Goal: Task Accomplishment & Management: Manage account settings

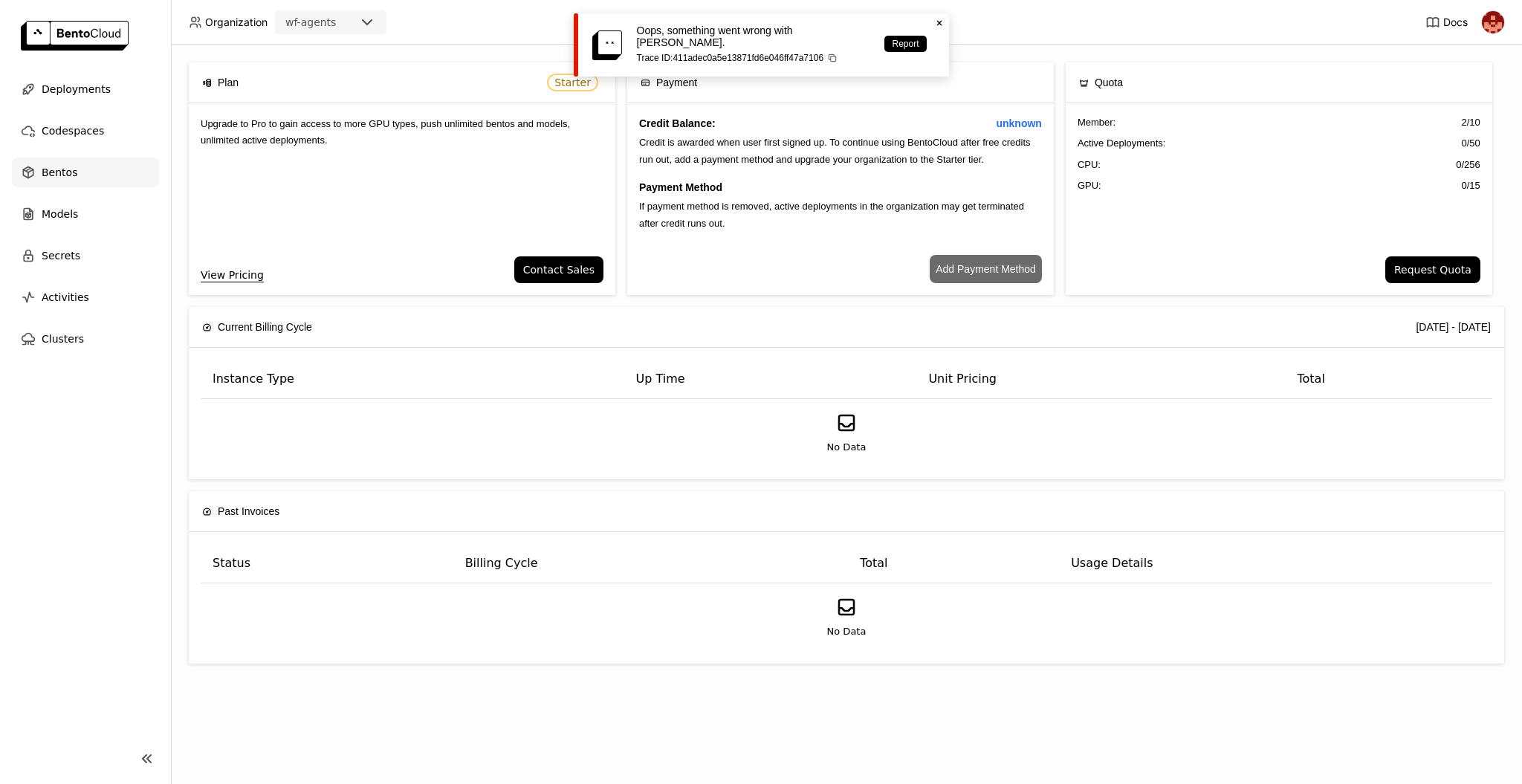
click at [66, 179] on span "Bentos" at bounding box center [60, 172] width 36 height 18
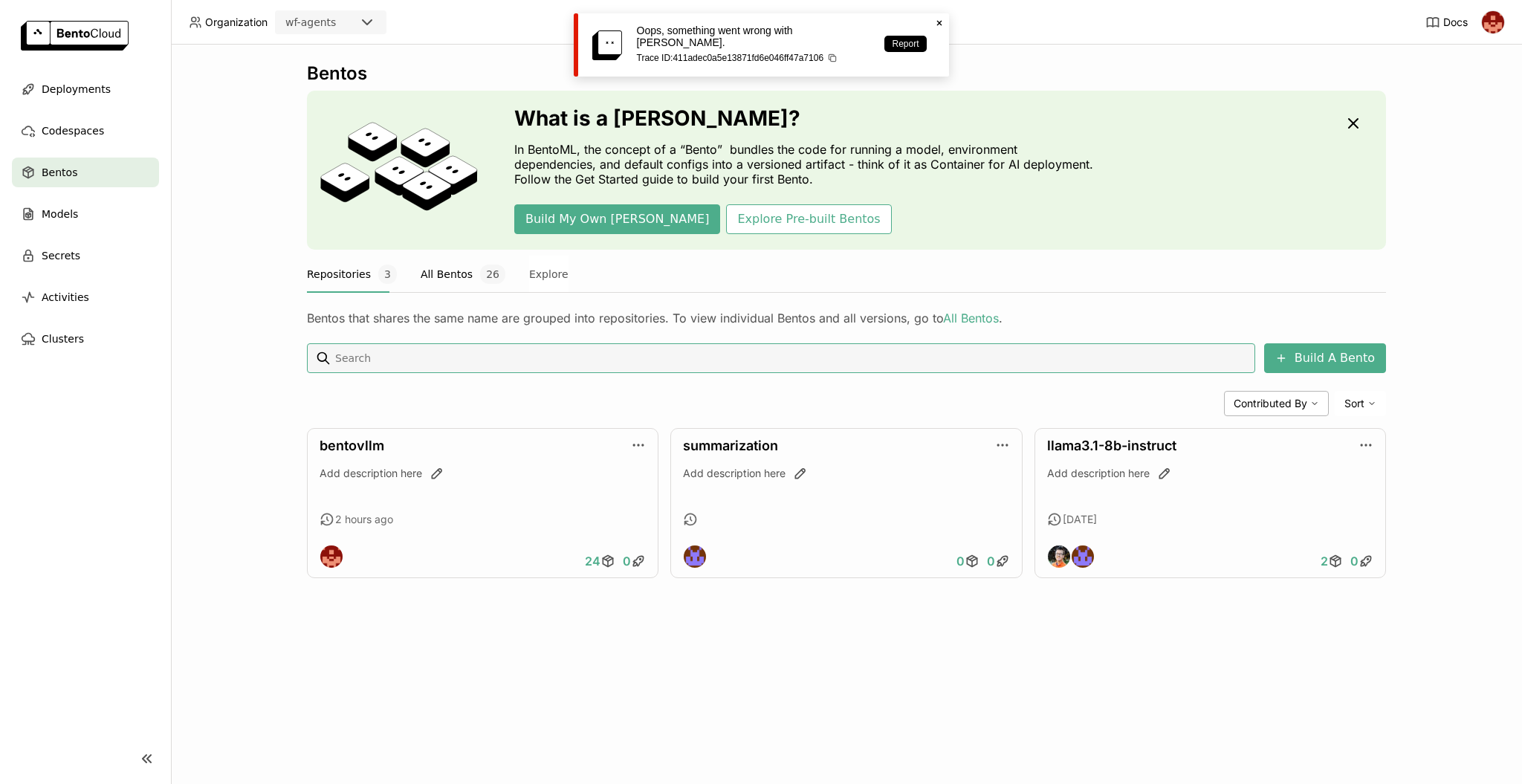
click at [450, 274] on button "All Bentos 26" at bounding box center [463, 274] width 85 height 37
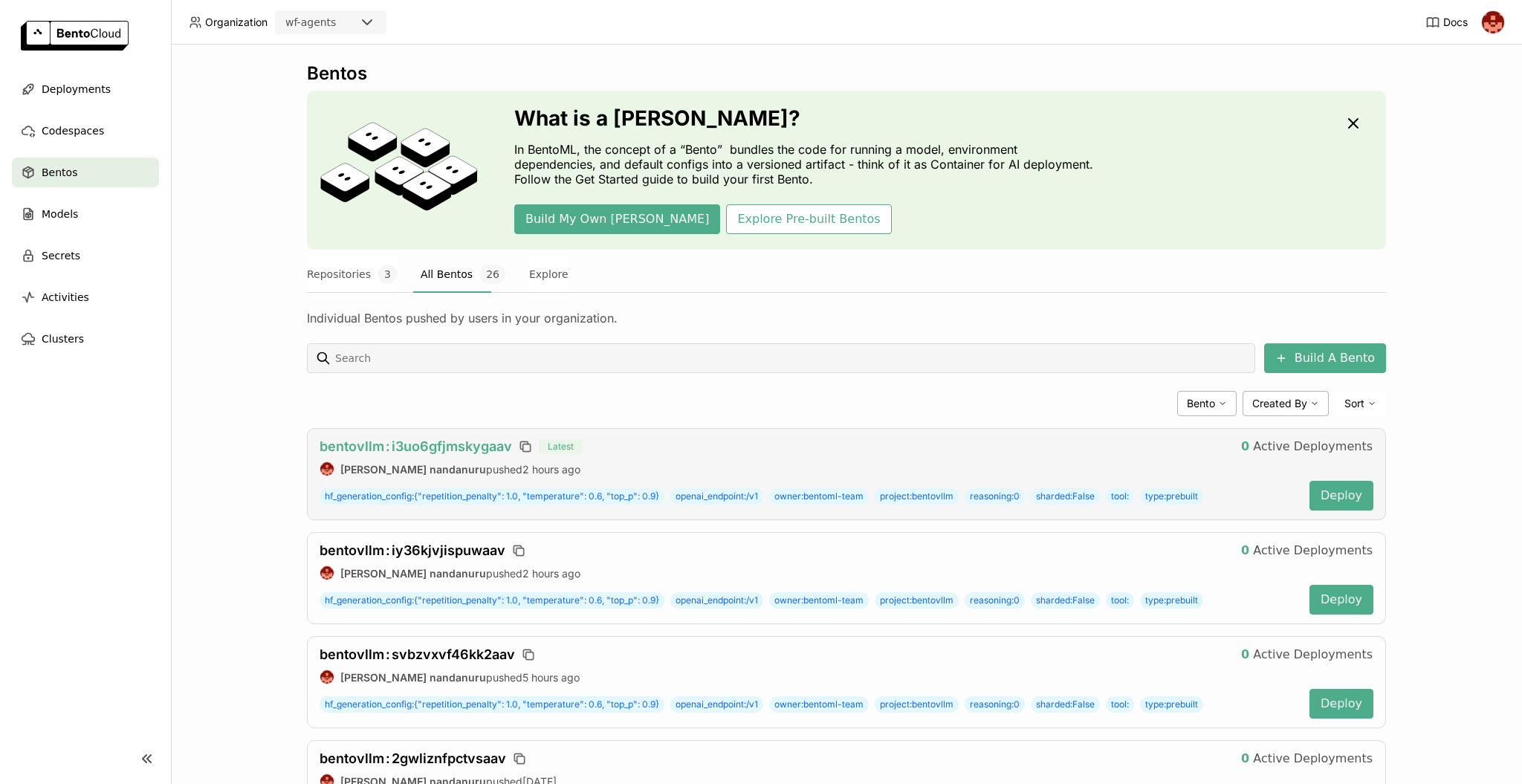
click at [452, 446] on span "bentovllm : i3uo6gfjmskygaav" at bounding box center [415, 446] width 192 height 16
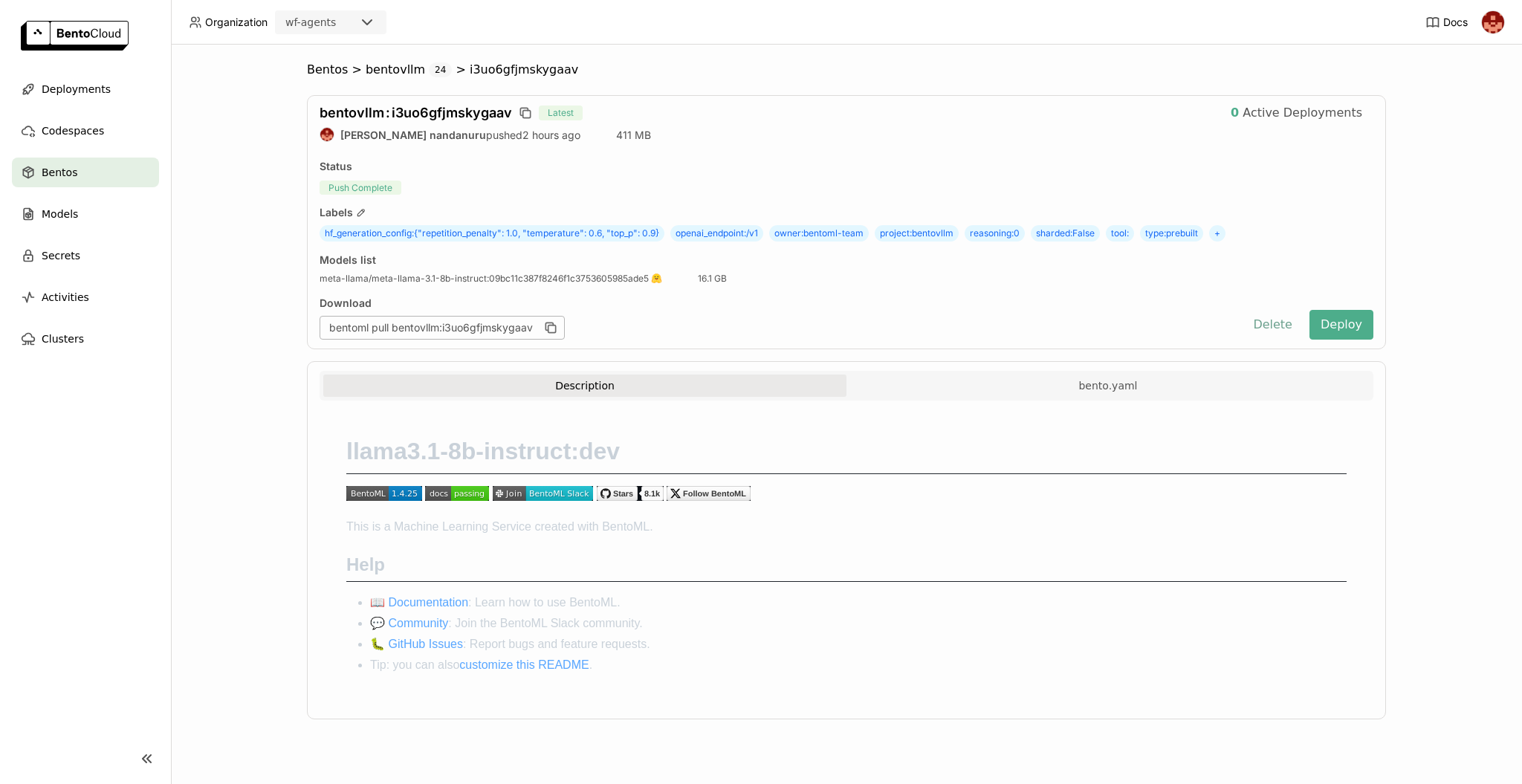
click at [1271, 326] on button "Delete" at bounding box center [1272, 324] width 62 height 30
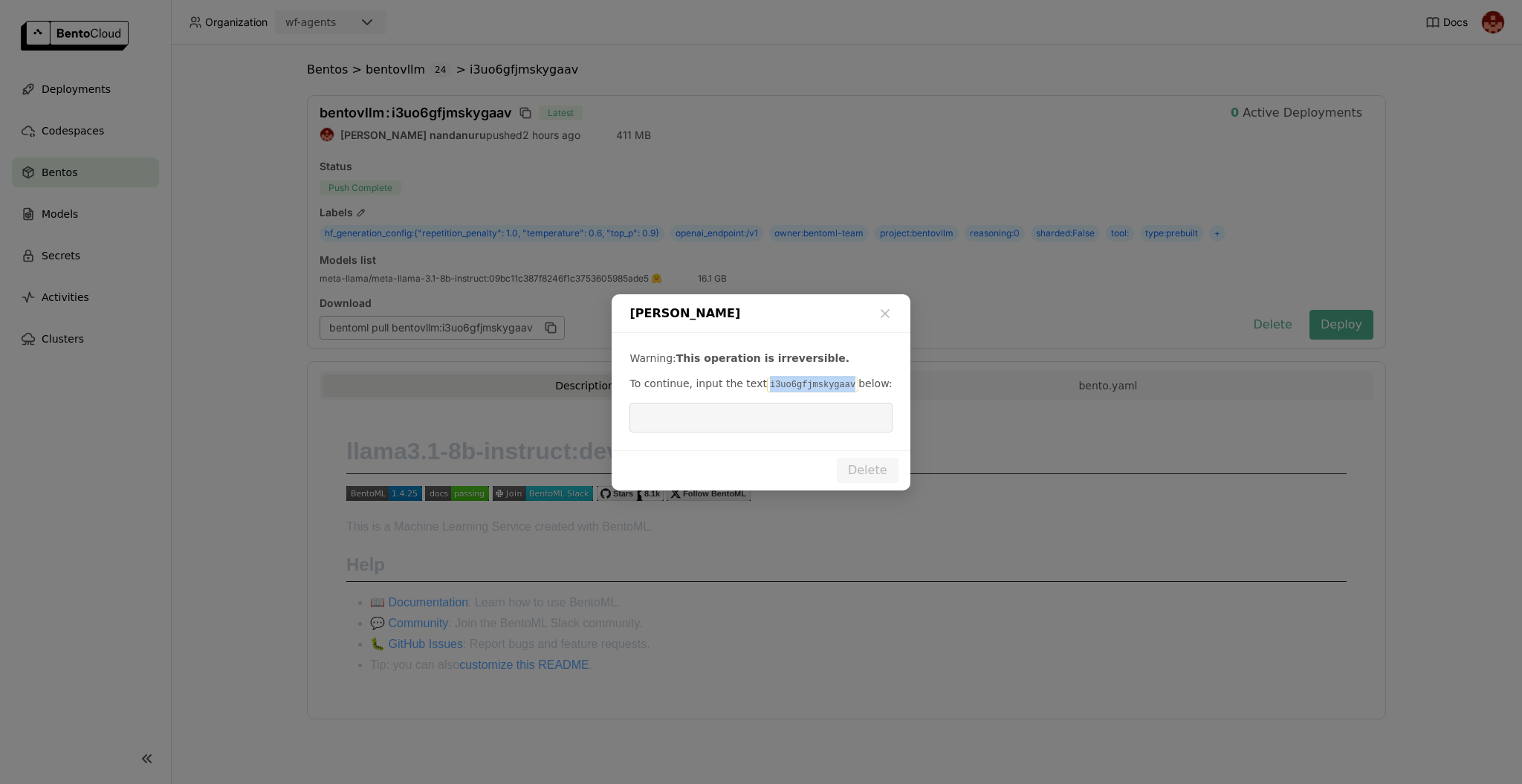
drag, startPoint x: 834, startPoint y: 382, endPoint x: 756, endPoint y: 375, distance: 78.3
click at [756, 376] on p "To continue, input the text i3uo6gfjmskygaav below:" at bounding box center [761, 384] width 263 height 16
copy code "i3uo6gfjmskygaav"
click at [762, 419] on input "dialog" at bounding box center [761, 417] width 245 height 28
paste input "i3uo6gfjmskygaav"
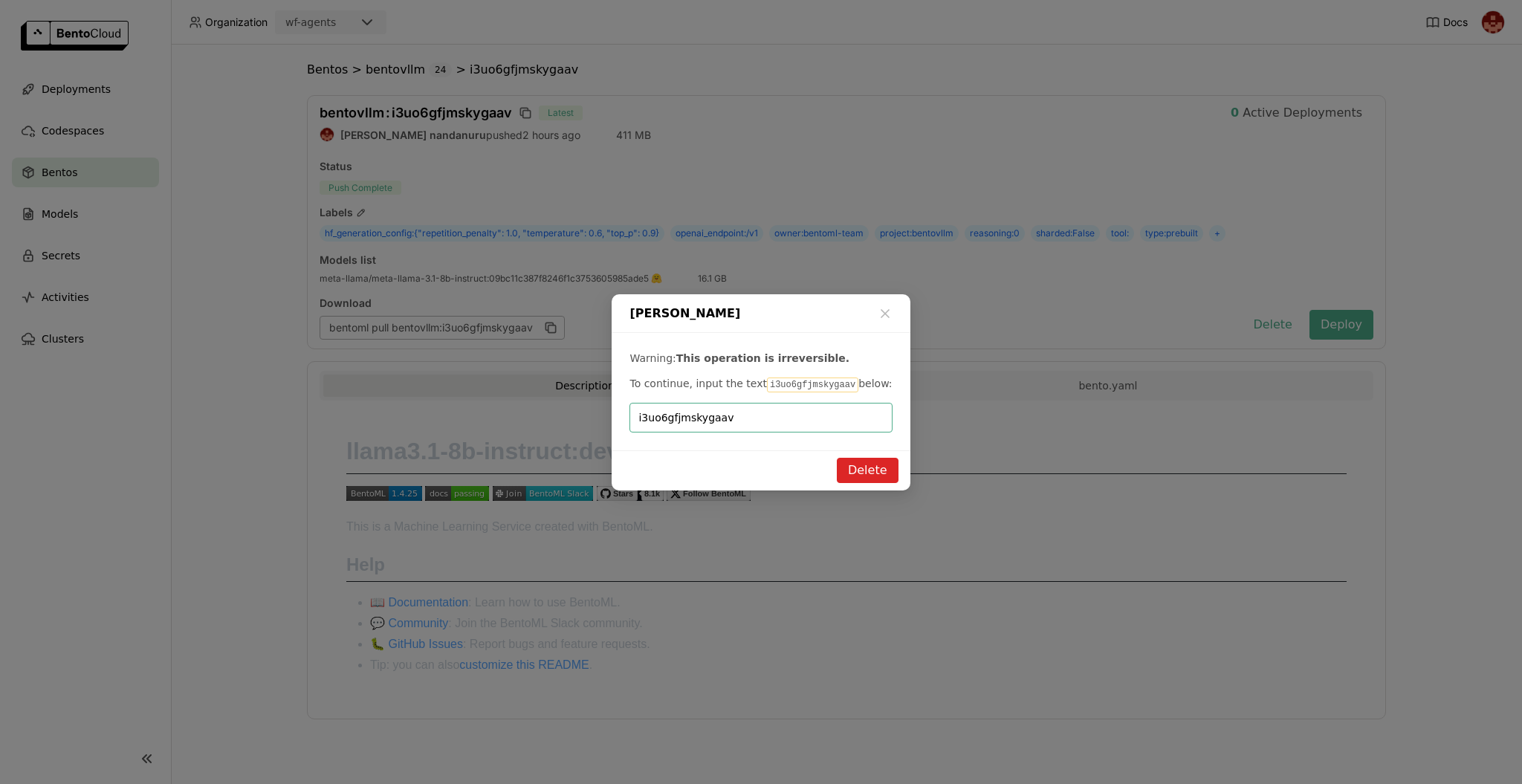
type input "i3uo6gfjmskygaav"
click at [866, 475] on button "Delete" at bounding box center [868, 470] width 62 height 25
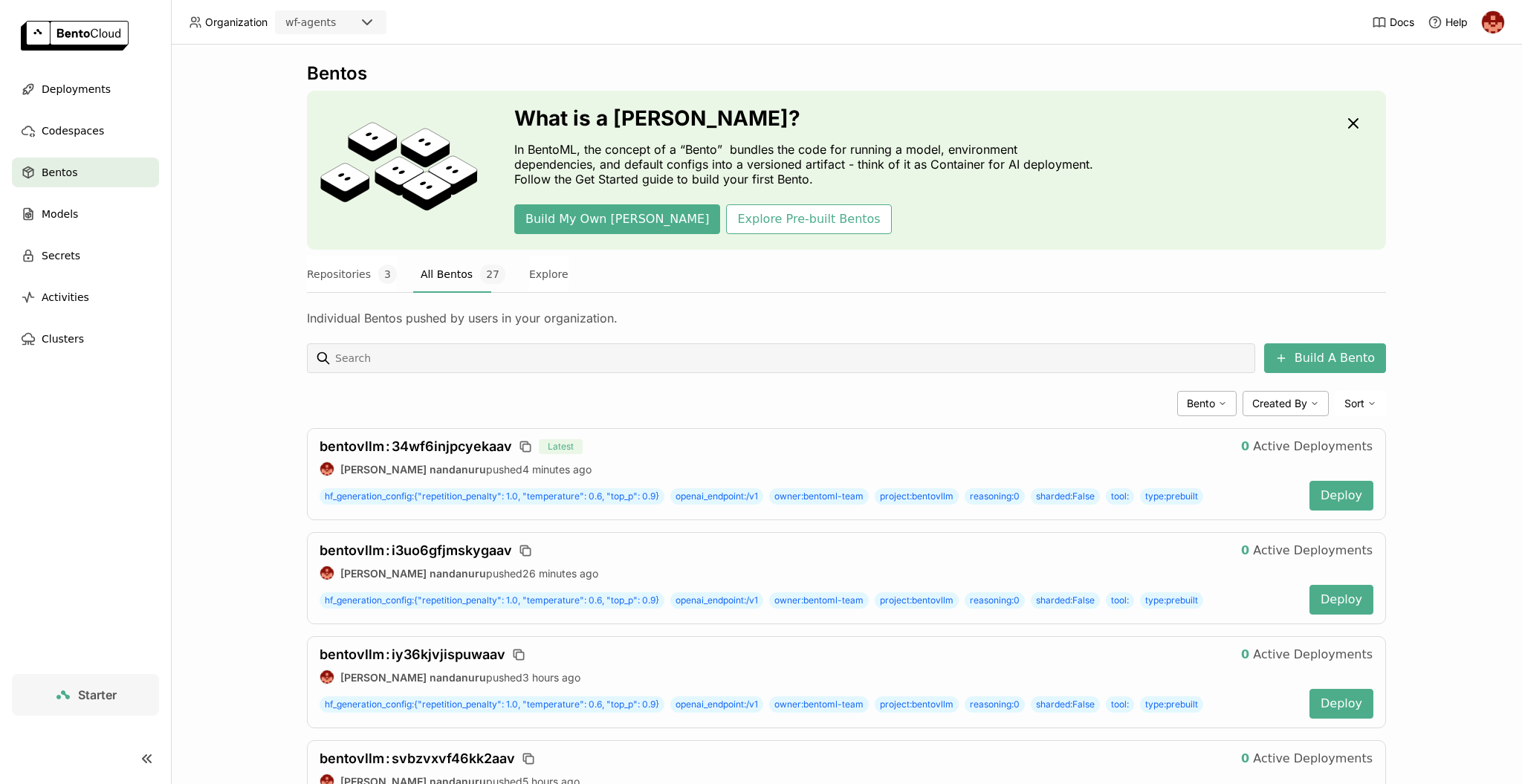
click at [1493, 28] on img at bounding box center [1493, 22] width 22 height 22
click at [1469, 73] on span "Billing" at bounding box center [1460, 78] width 28 height 13
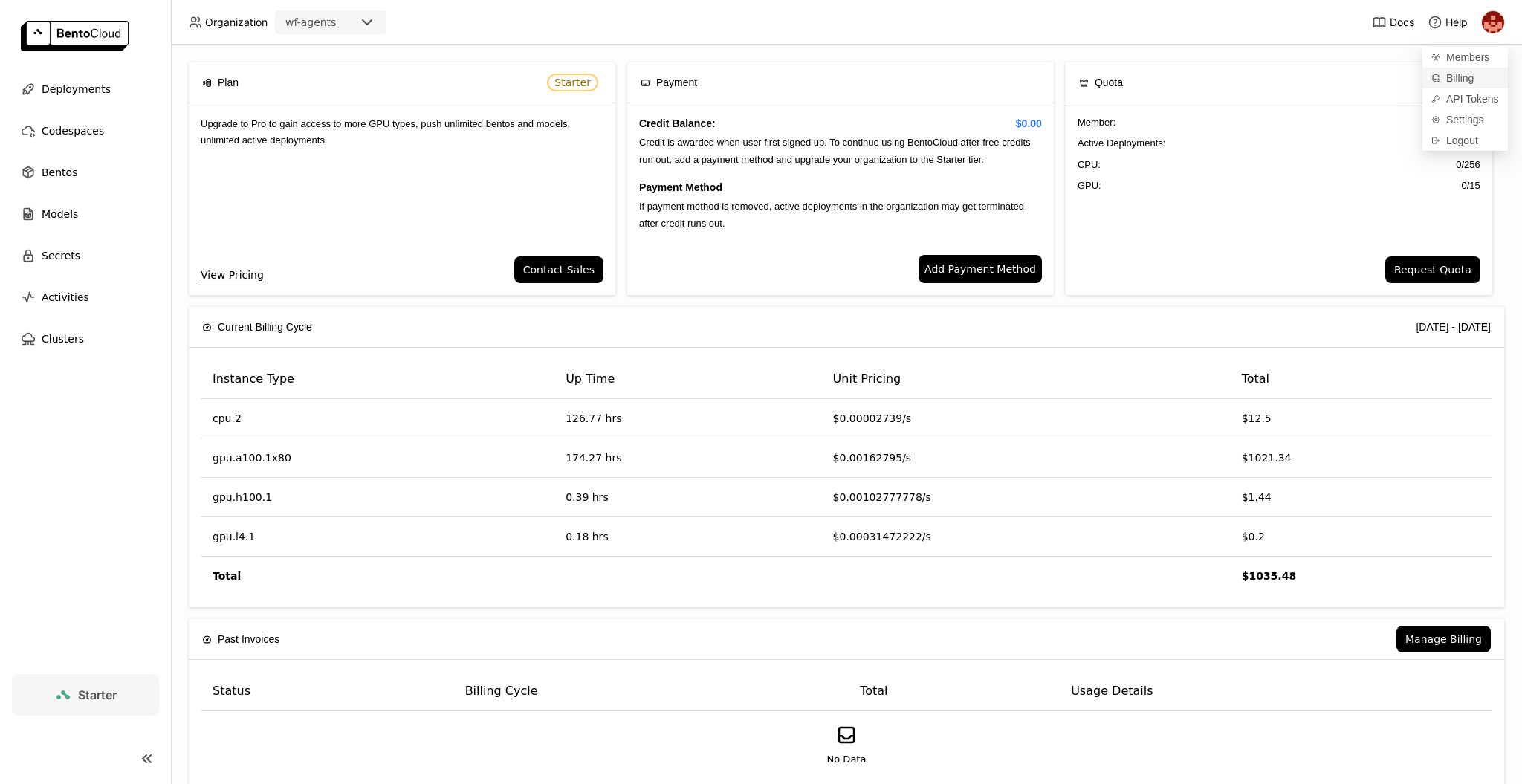
click at [1469, 73] on span "Billing" at bounding box center [1460, 78] width 28 height 13
click at [1150, 257] on div "Request Quota" at bounding box center [1278, 276] width 426 height 39
click at [87, 471] on nav "Deployments Codespaces Bentos Models Secrets Activities Clusters" at bounding box center [86, 374] width 171 height 599
click at [86, 89] on span "Deployments" at bounding box center [76, 90] width 69 height 18
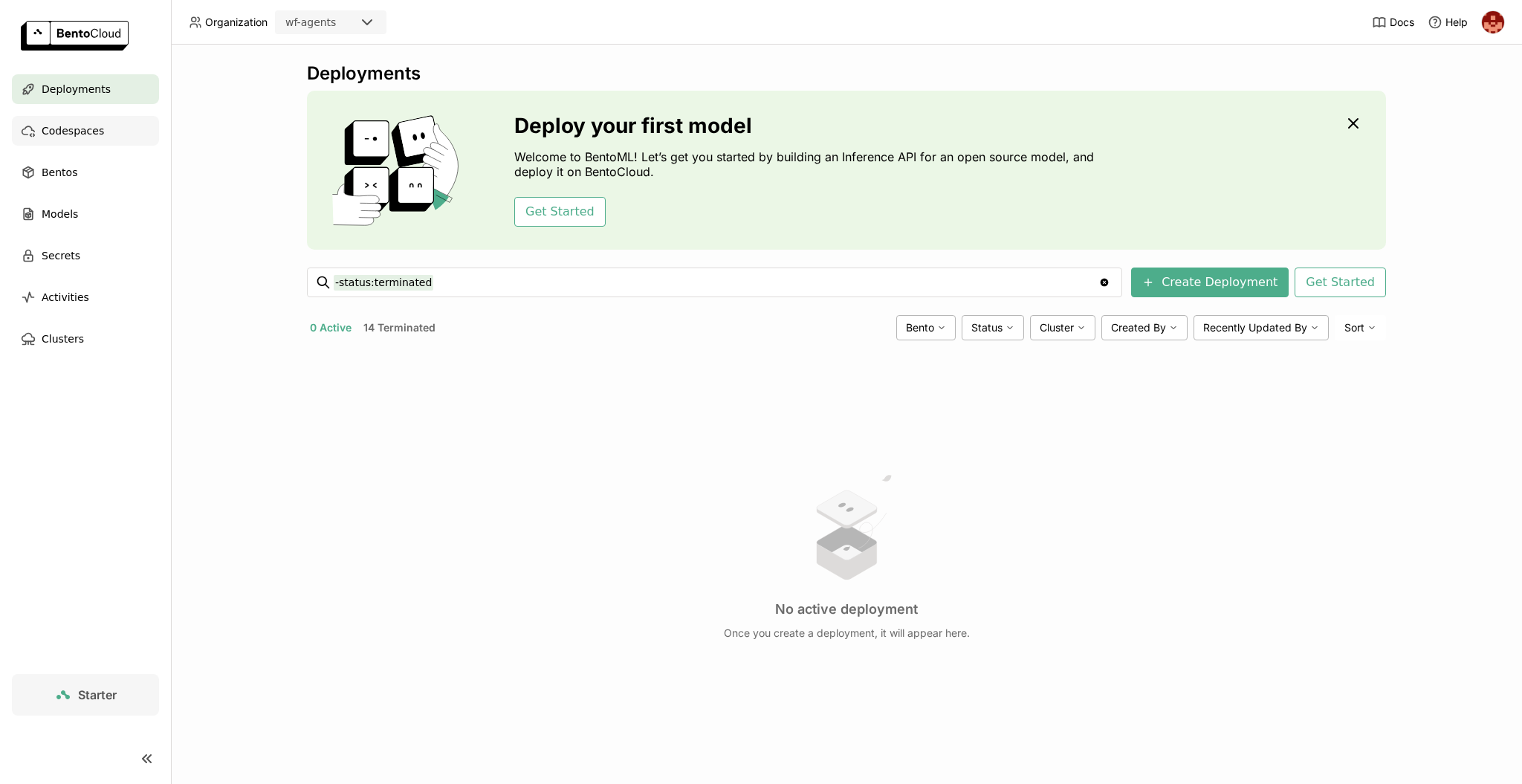
click at [89, 132] on span "Codespaces" at bounding box center [73, 130] width 63 height 18
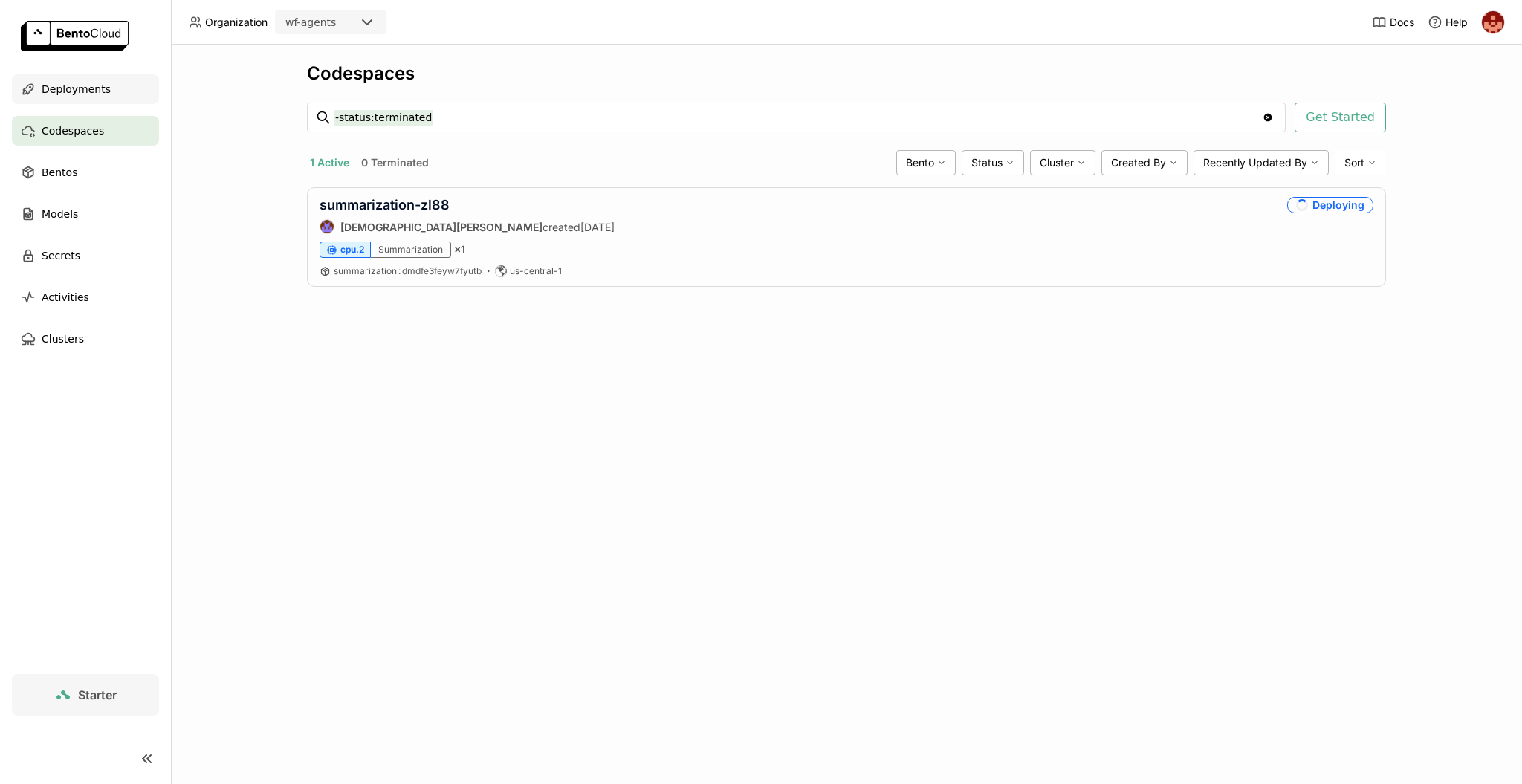
click at [107, 78] on div "Deployments" at bounding box center [86, 90] width 147 height 30
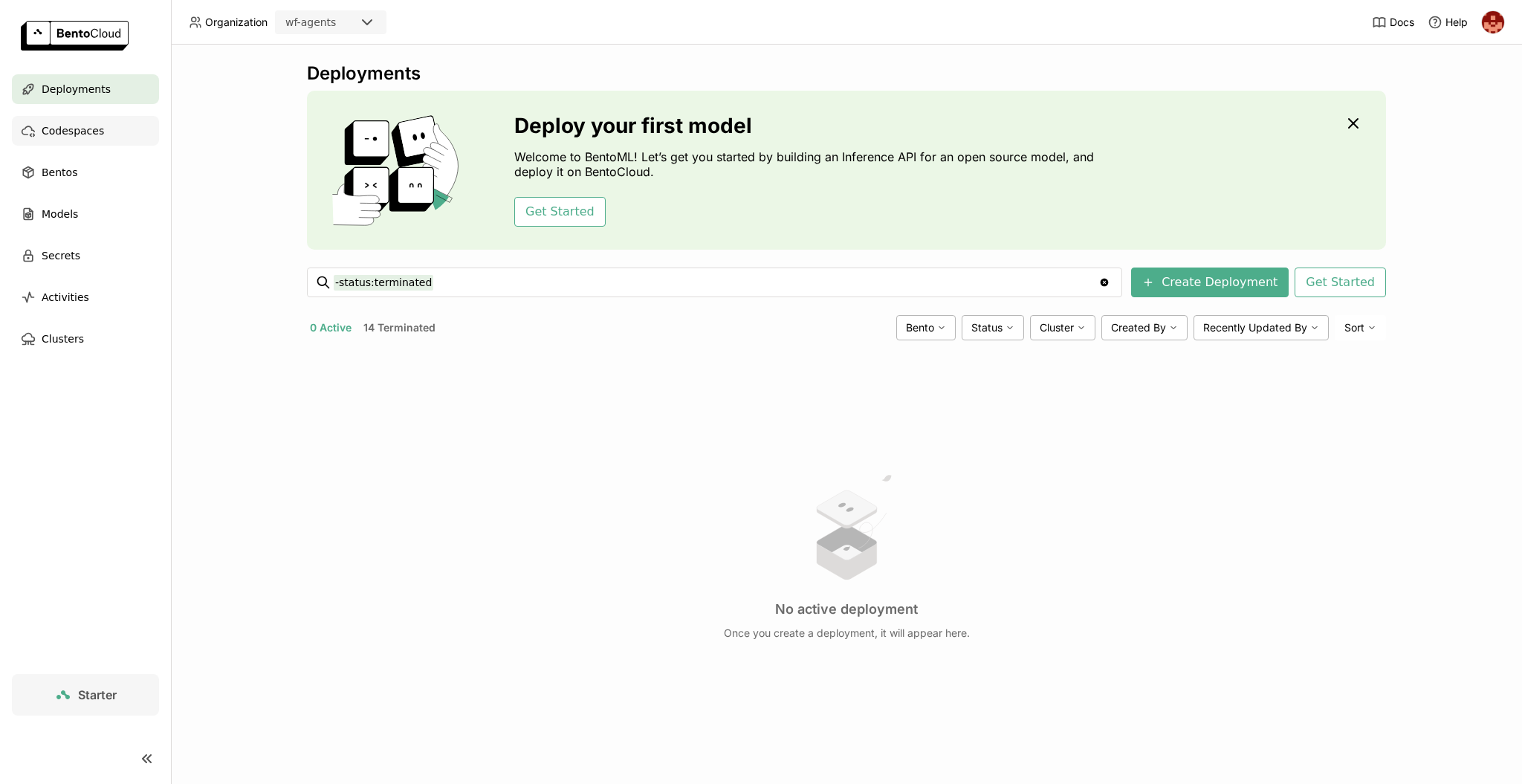
click at [69, 129] on span "Codespaces" at bounding box center [73, 130] width 63 height 18
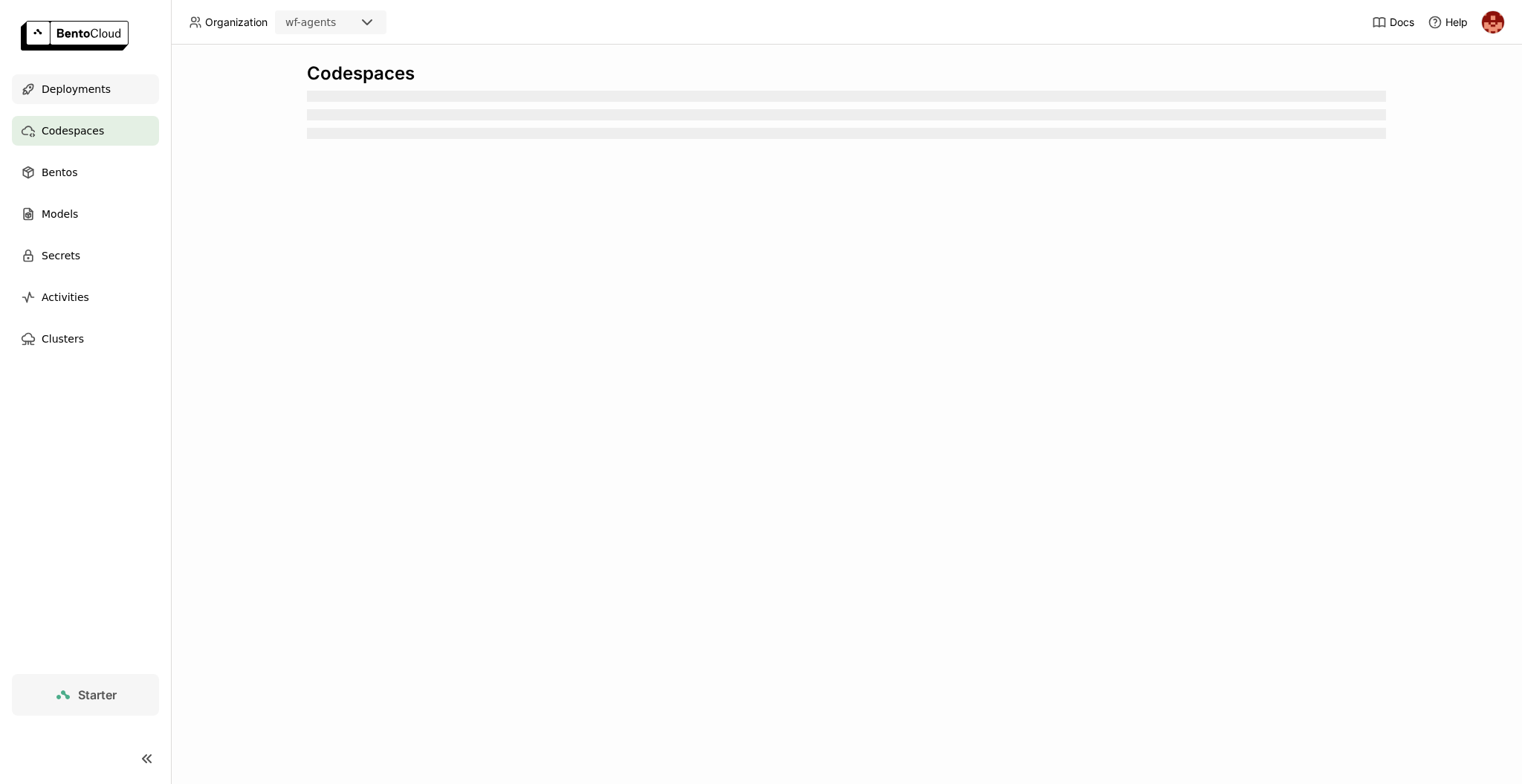
click at [82, 87] on span "Deployments" at bounding box center [76, 90] width 69 height 18
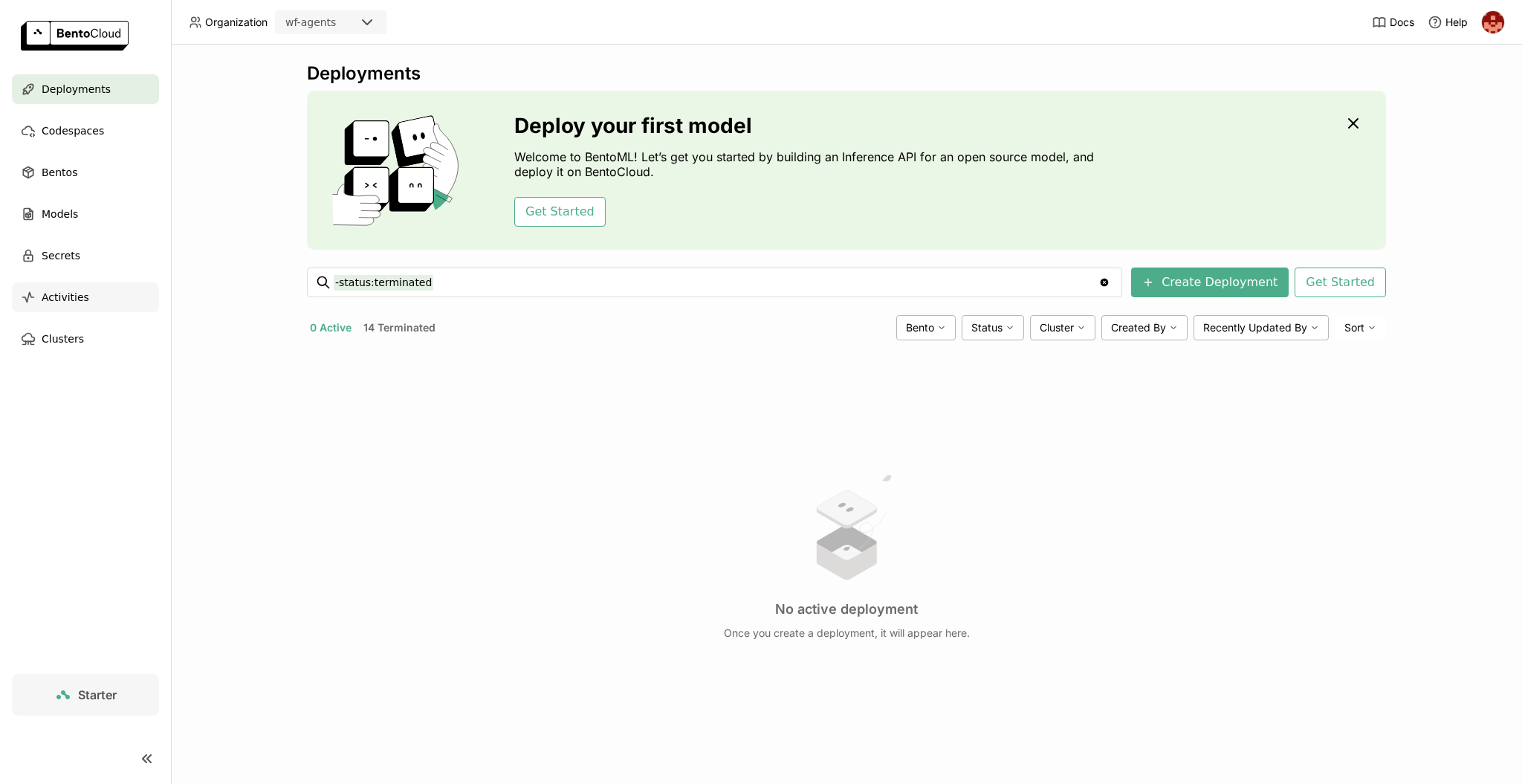
click at [44, 303] on span "Activities" at bounding box center [66, 297] width 48 height 18
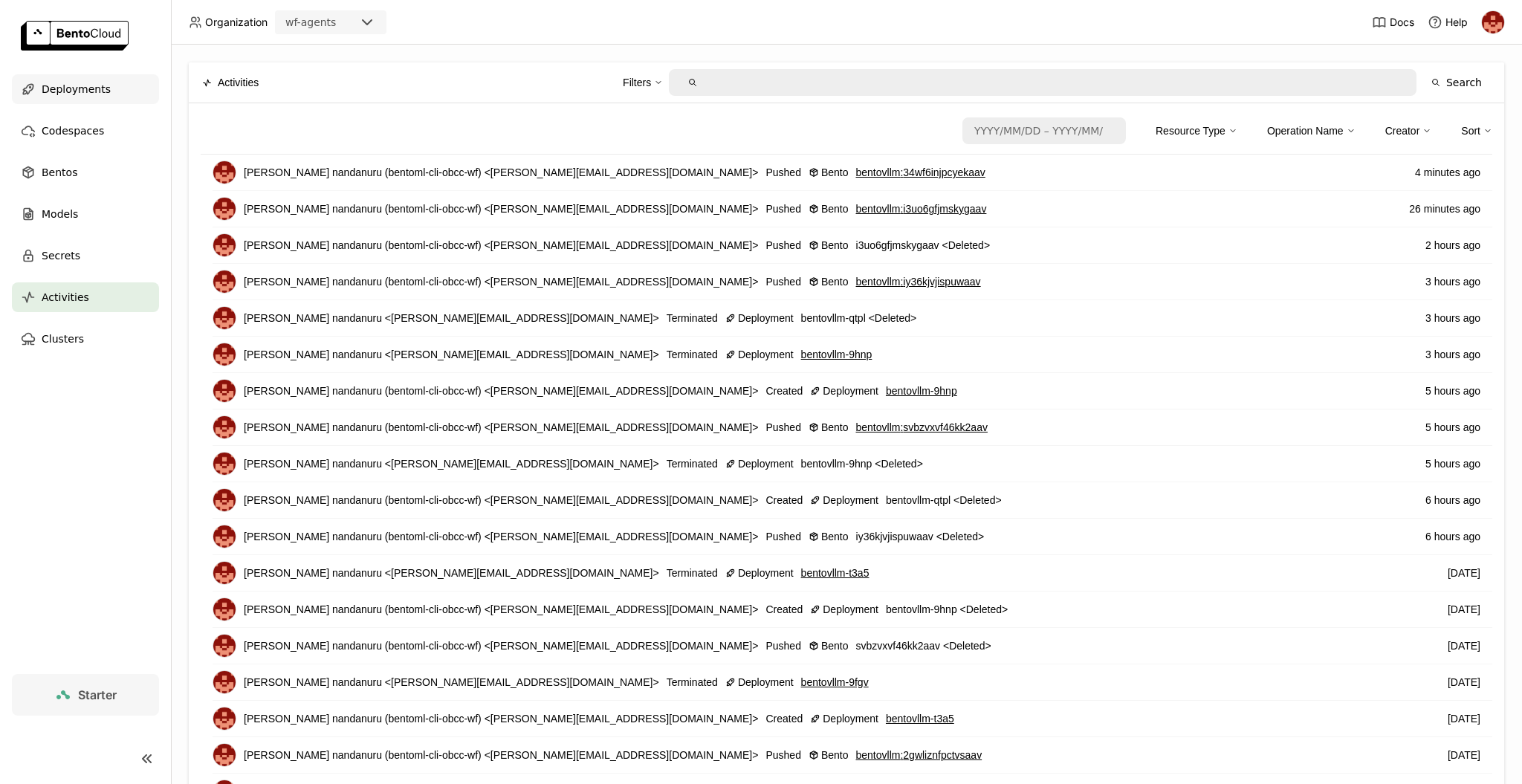
click at [79, 98] on div "Deployments" at bounding box center [86, 90] width 147 height 30
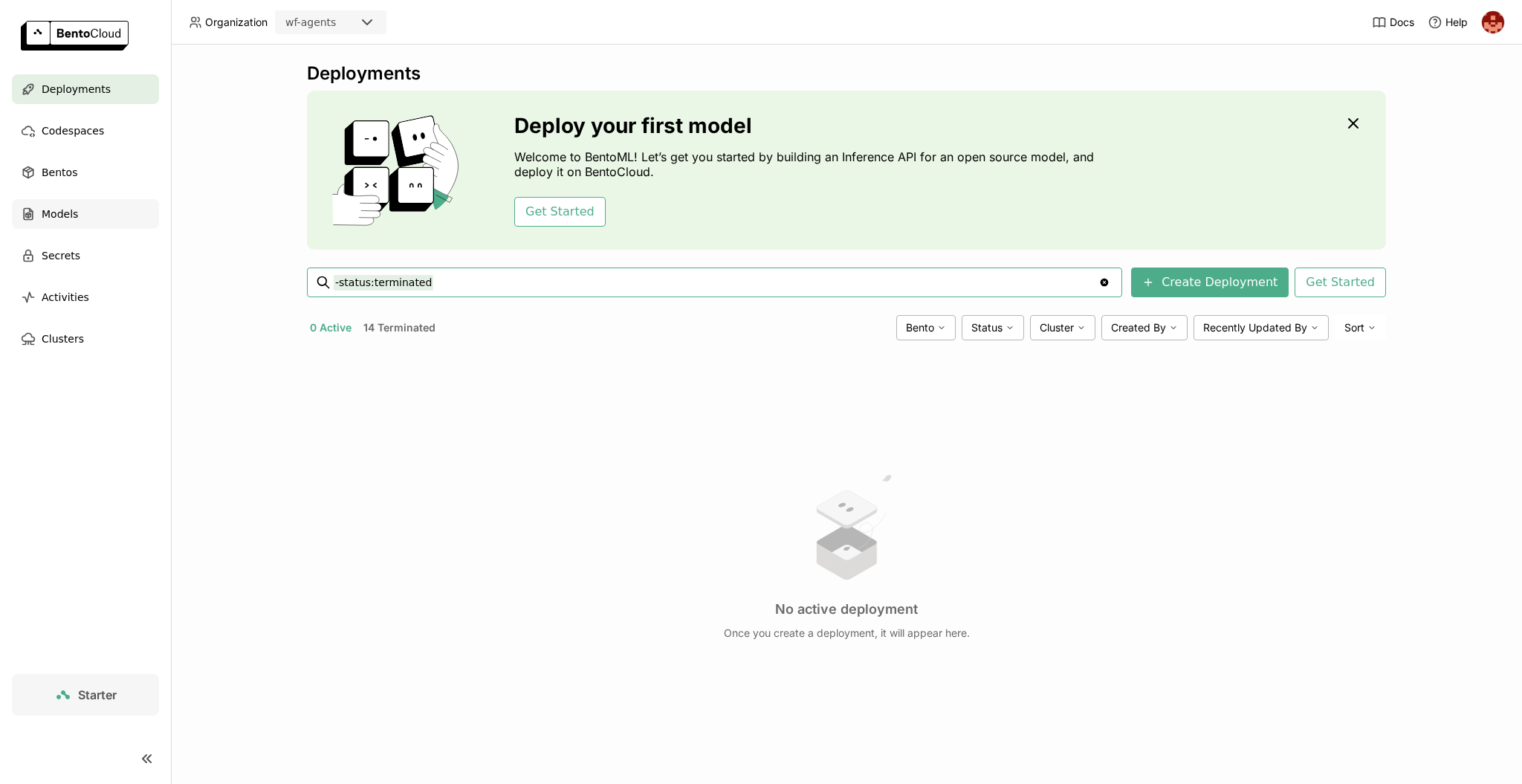
click at [64, 206] on span "Models" at bounding box center [60, 214] width 37 height 18
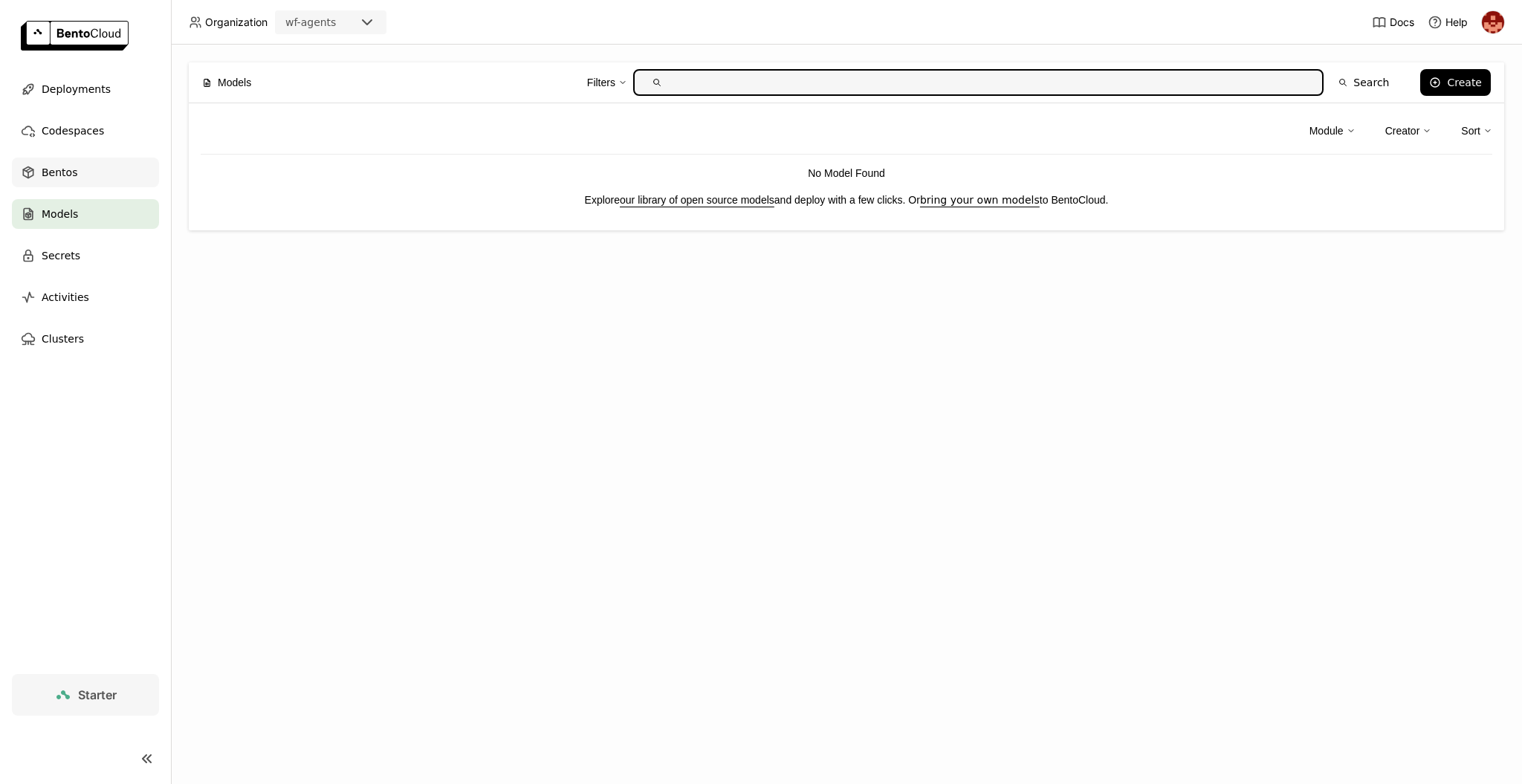
click at [66, 168] on span "Bentos" at bounding box center [60, 172] width 36 height 18
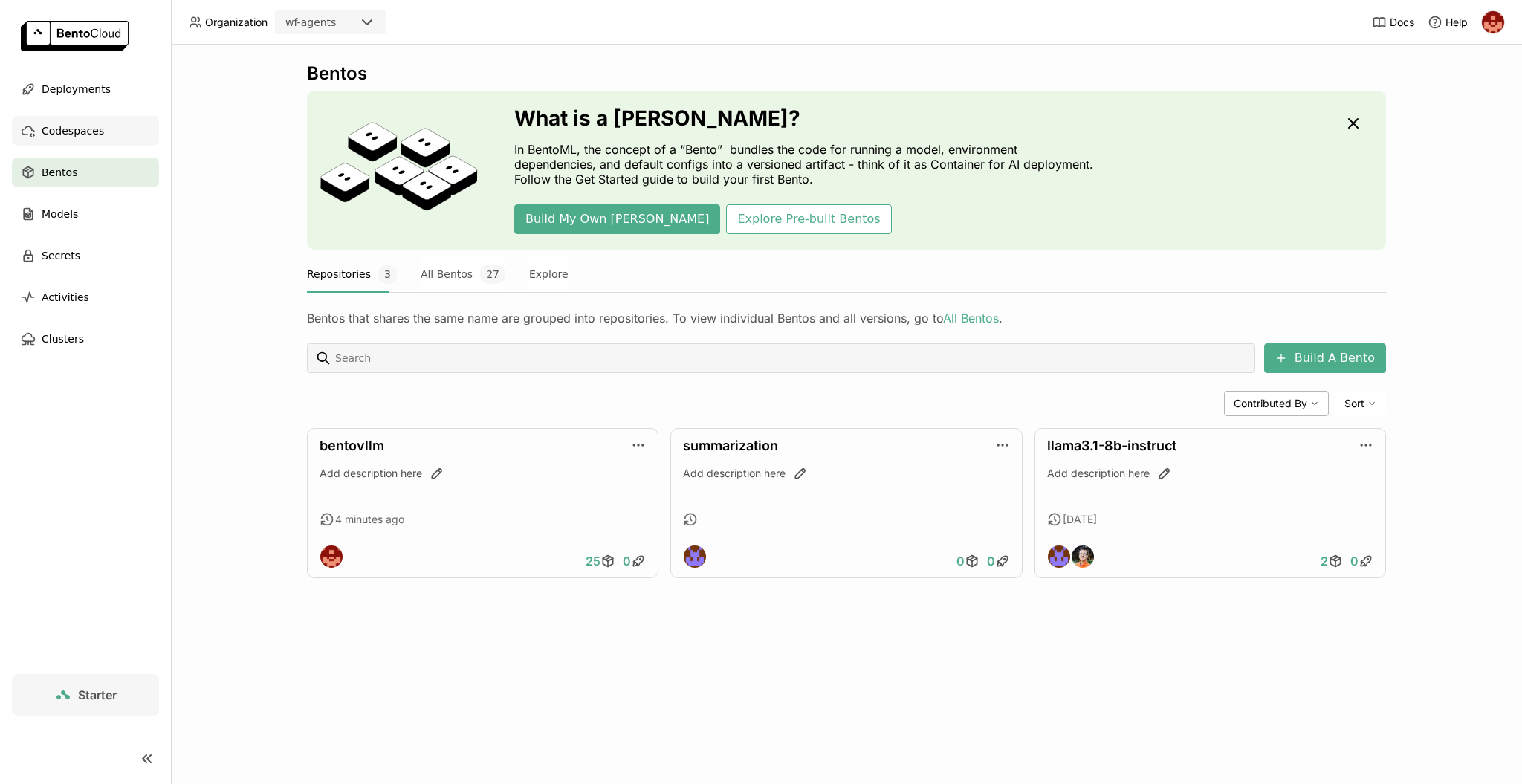
click at [75, 129] on span "Codespaces" at bounding box center [73, 130] width 63 height 18
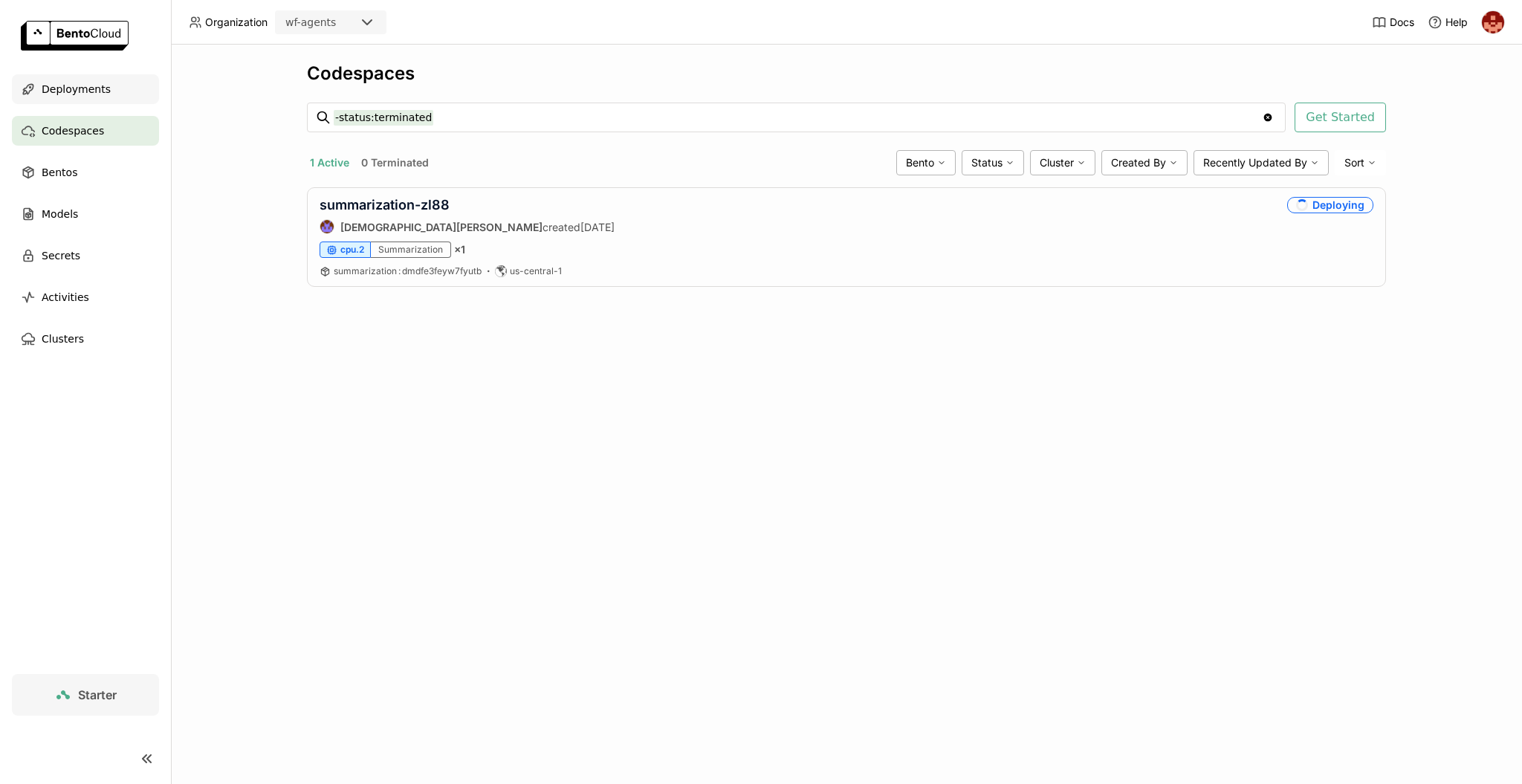
click at [82, 95] on span "Deployments" at bounding box center [76, 90] width 69 height 18
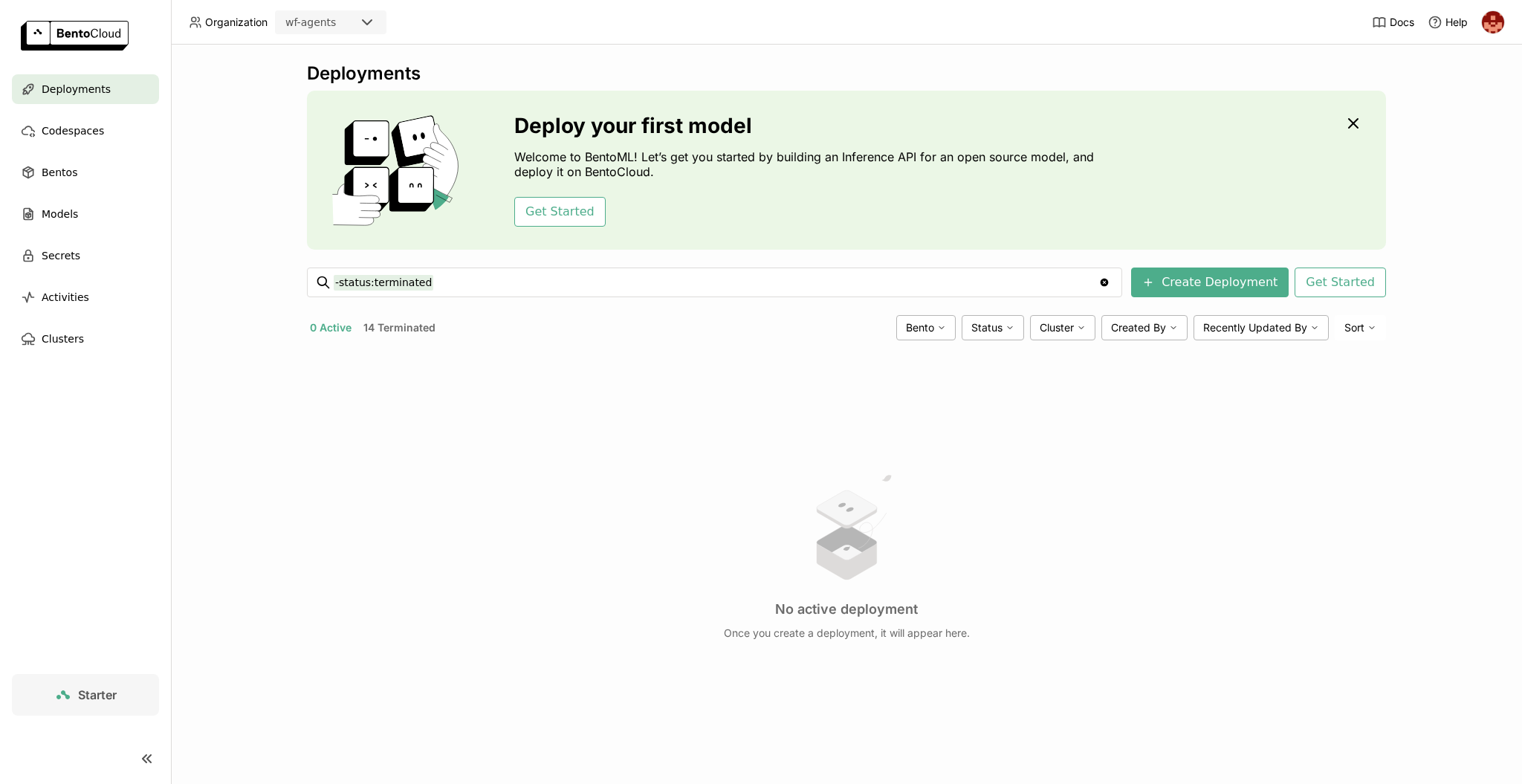
click at [1488, 34] on div "Docs Help" at bounding box center [1438, 22] width 133 height 44
